Goal: Communication & Community: Answer question/provide support

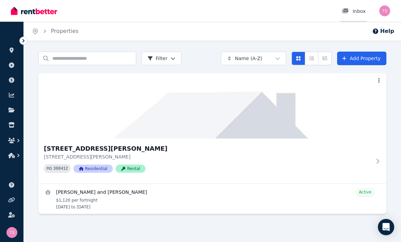
click at [359, 14] on div "Inbox" at bounding box center [354, 11] width 24 height 7
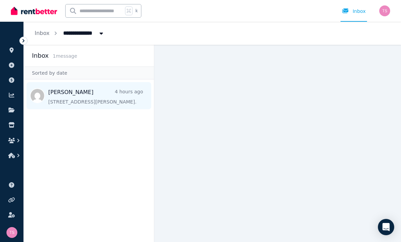
click at [132, 103] on span "Message list" at bounding box center [89, 95] width 130 height 27
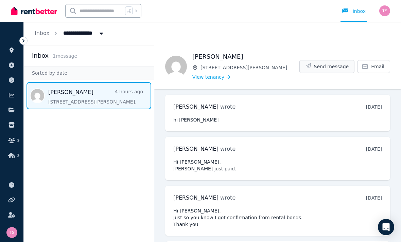
click at [345, 64] on span "Send message" at bounding box center [331, 66] width 35 height 7
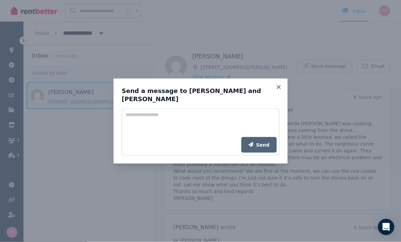
scroll to position [22, 0]
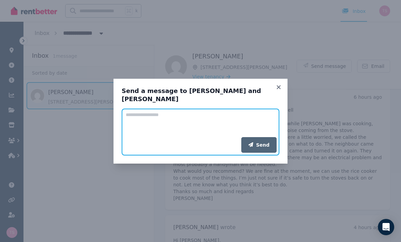
click at [153, 112] on textarea "Add your message" at bounding box center [201, 123] width 158 height 29
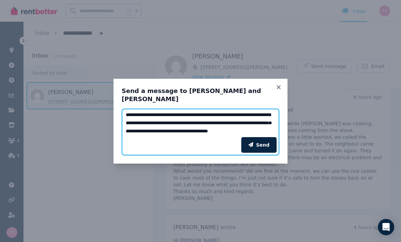
type textarea "**********"
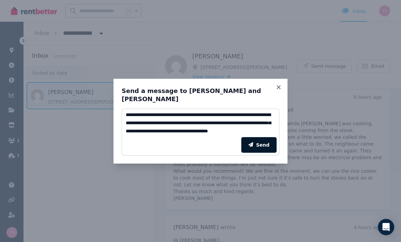
click at [268, 147] on button "Send" at bounding box center [258, 145] width 35 height 16
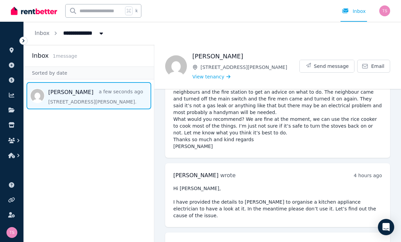
scroll to position [869, 0]
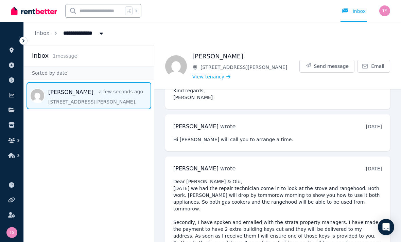
click at [385, 13] on img "button" at bounding box center [384, 10] width 11 height 11
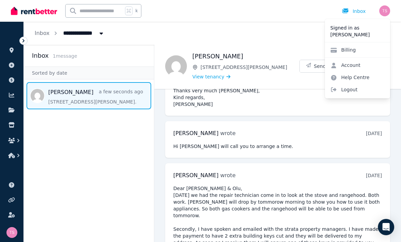
scroll to position [229, 0]
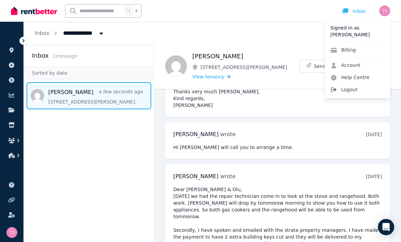
click at [365, 91] on span "Logout" at bounding box center [357, 90] width 65 height 12
